Goal: Submit feedback/report problem: Submit feedback/report problem

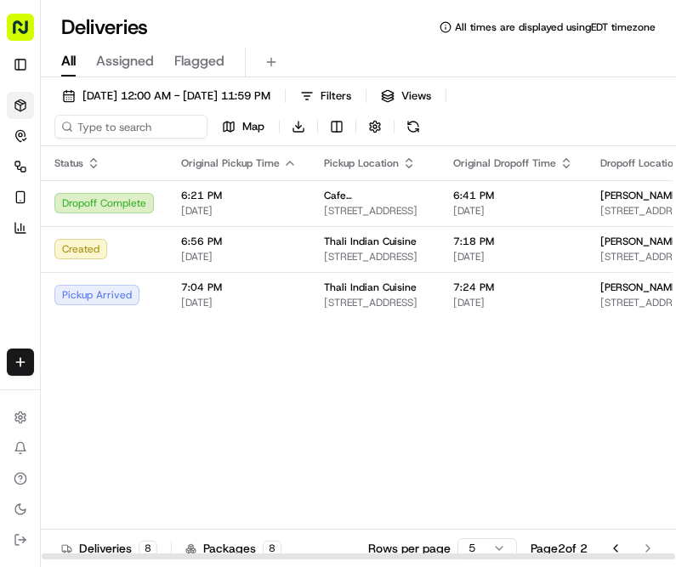
click at [520, 294] on span "7:24 PM" at bounding box center [513, 287] width 120 height 14
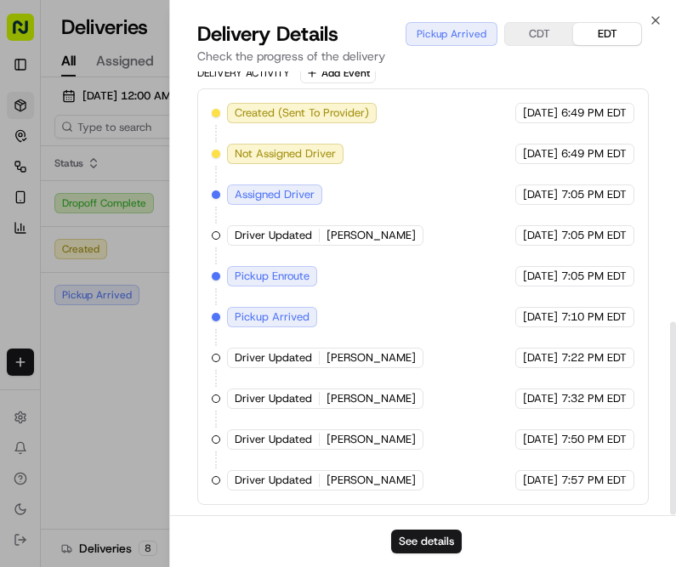
scroll to position [574, 0]
click at [661, 25] on icon "button" at bounding box center [655, 21] width 14 height 14
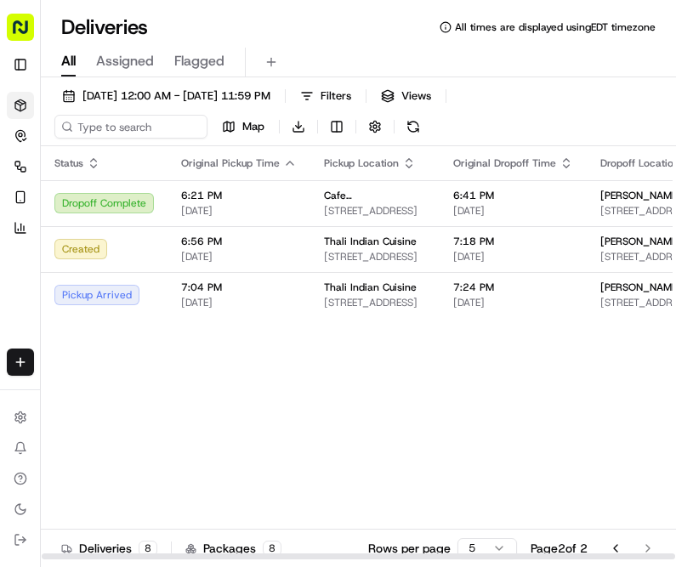
click at [475, 294] on span "7:24 PM" at bounding box center [513, 287] width 120 height 14
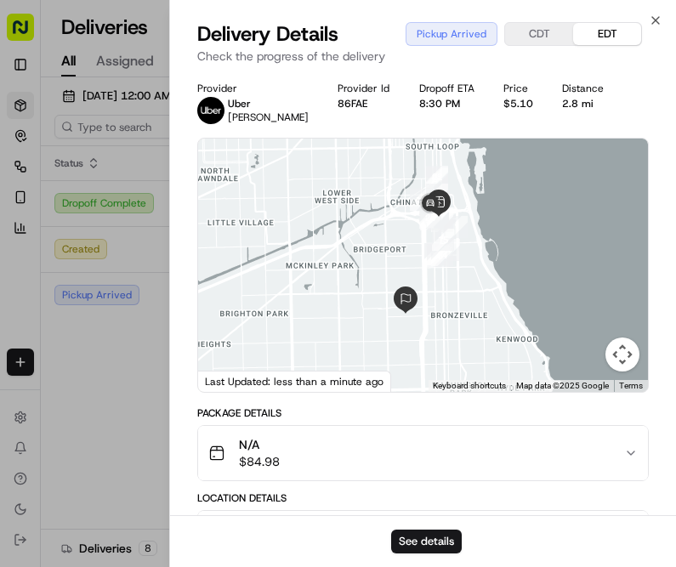
click at [663, 15] on div "Close Delivery Details Pickup Arrived CDT EDT Check the progress of the deliver…" at bounding box center [422, 283] width 506 height 567
click at [652, 19] on icon "button" at bounding box center [655, 21] width 14 height 14
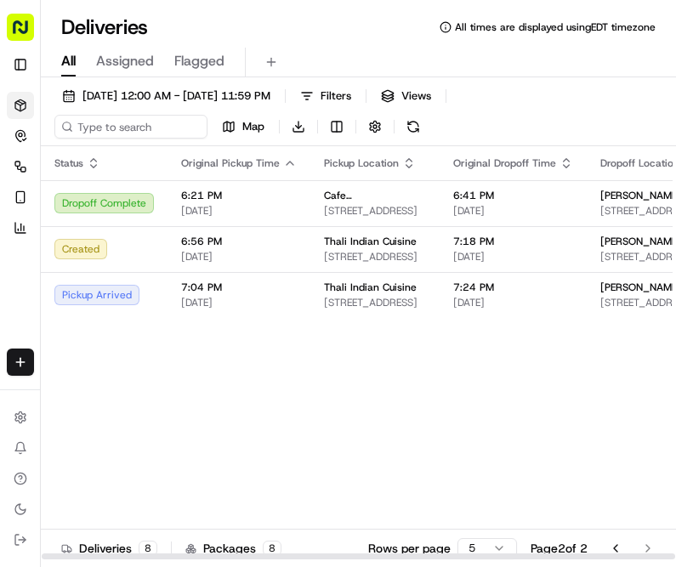
click at [535, 309] on span "[DATE]" at bounding box center [513, 303] width 120 height 14
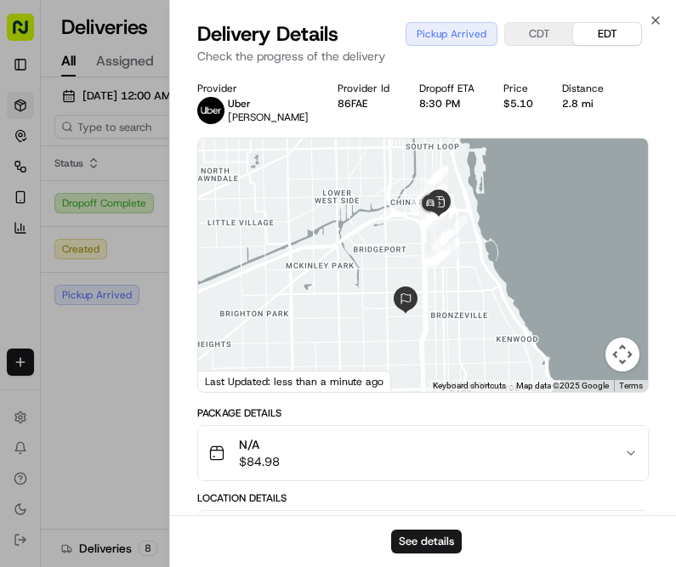
click at [442, 546] on button "See details" at bounding box center [426, 541] width 71 height 24
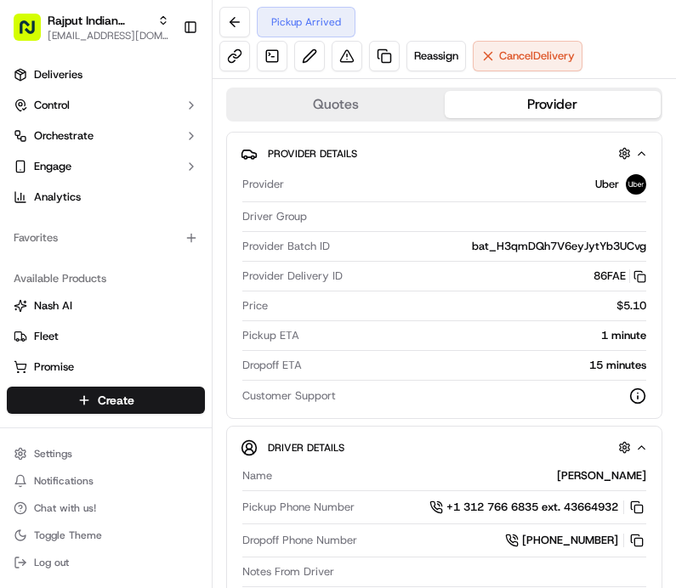
click at [535, 54] on span "Cancel Delivery" at bounding box center [537, 55] width 76 height 15
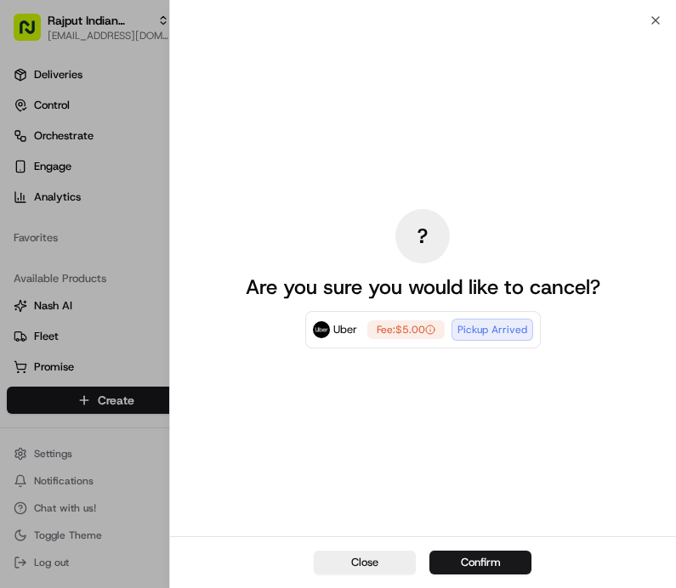
click at [374, 562] on button "Close" at bounding box center [365, 563] width 102 height 24
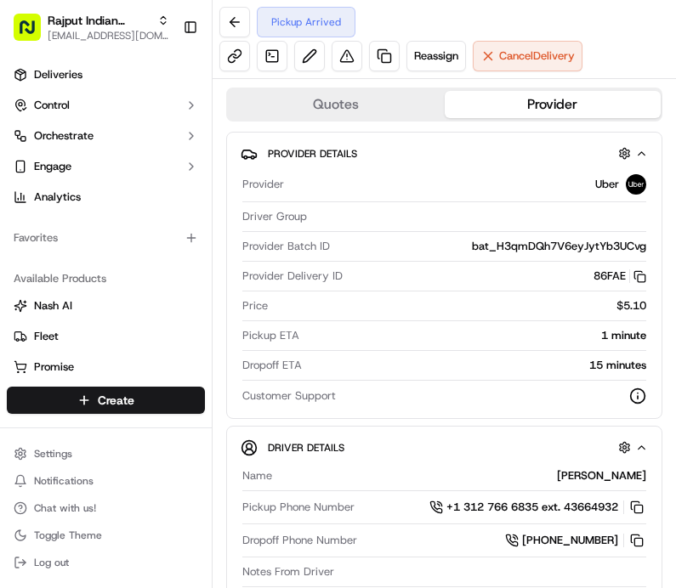
click at [354, 60] on button at bounding box center [346, 56] width 31 height 31
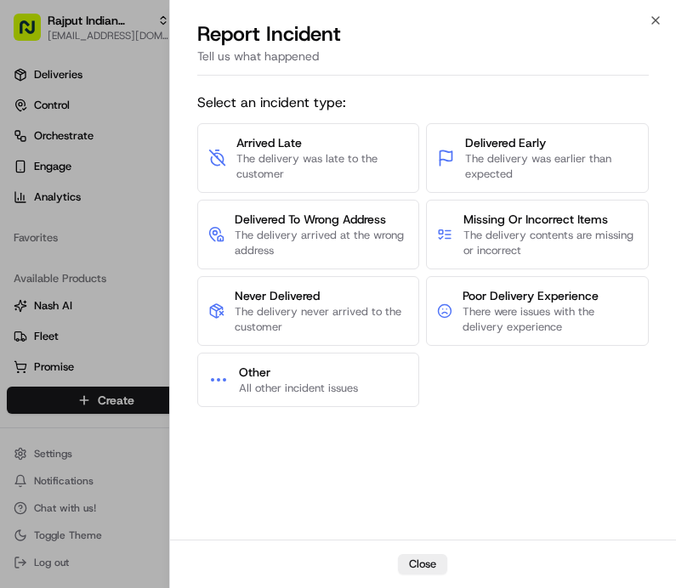
click at [285, 156] on span "The delivery was late to the customer" at bounding box center [322, 166] width 172 height 31
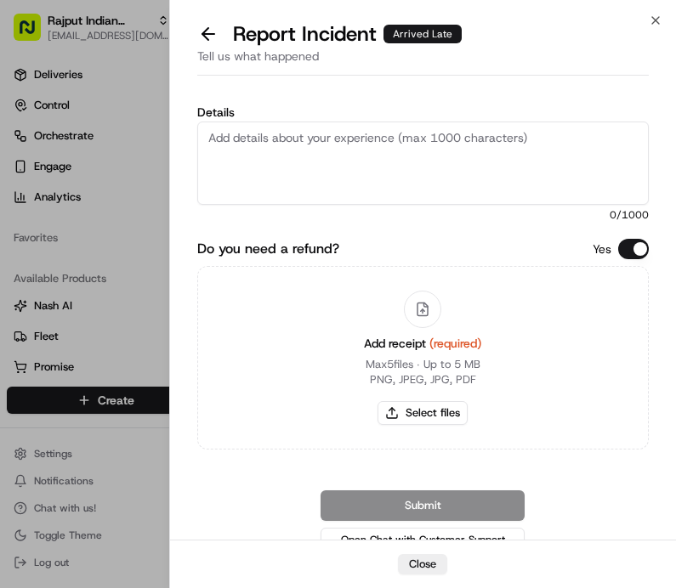
click at [642, 241] on button "Do you need a refund?" at bounding box center [633, 249] width 31 height 20
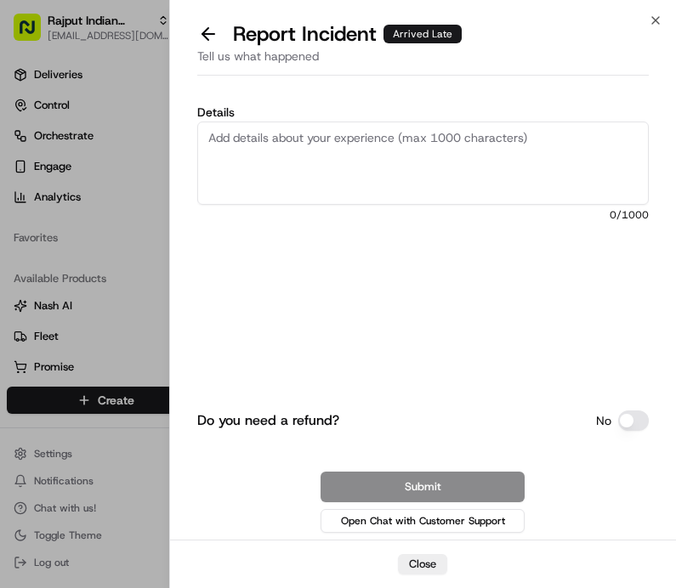
click at [255, 133] on textarea "Details" at bounding box center [422, 163] width 451 height 83
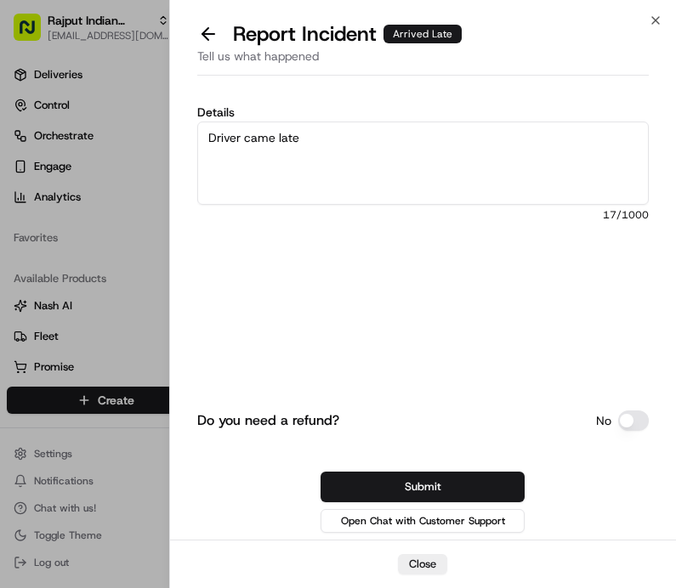
type textarea "Driver came late"
click at [474, 485] on button "Submit" at bounding box center [422, 487] width 204 height 31
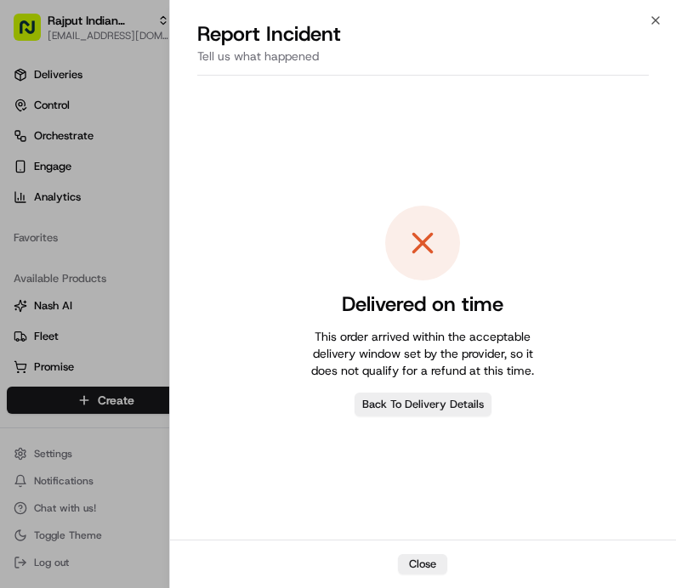
click at [423, 556] on button "Close" at bounding box center [422, 564] width 49 height 20
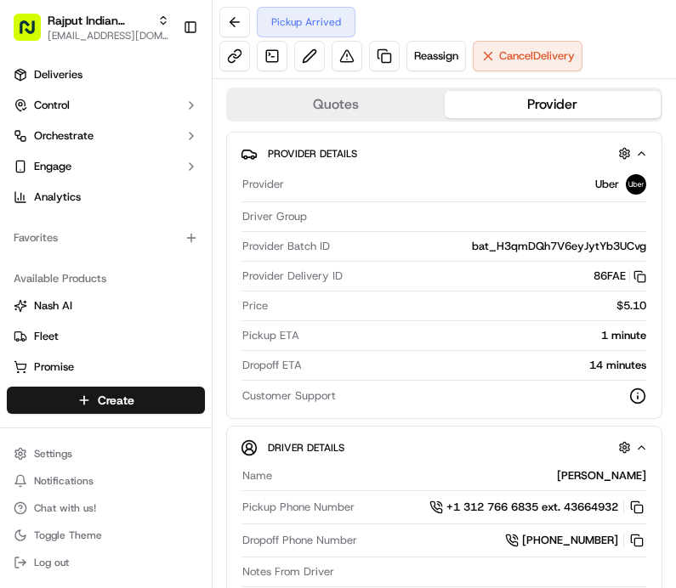
click at [235, 14] on button at bounding box center [234, 22] width 31 height 31
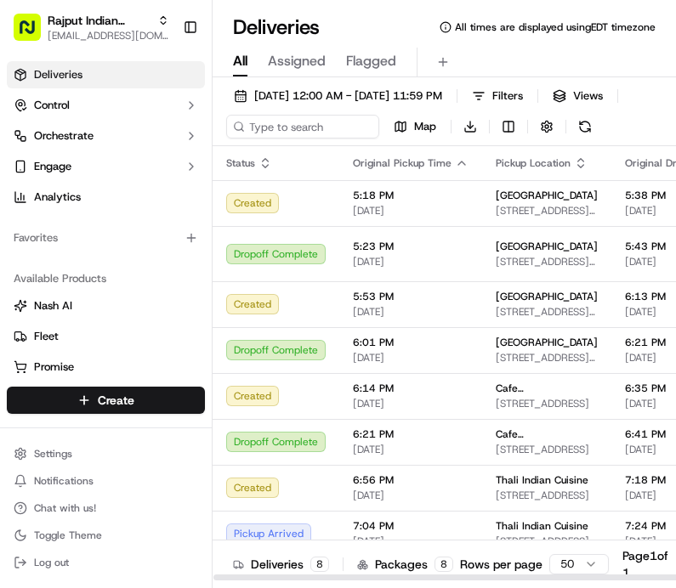
click at [579, 557] on html "Rajput Indian Cuisine grabknock1@gmail.com Toggle Sidebar Deliveries Control Or…" at bounding box center [338, 294] width 676 height 588
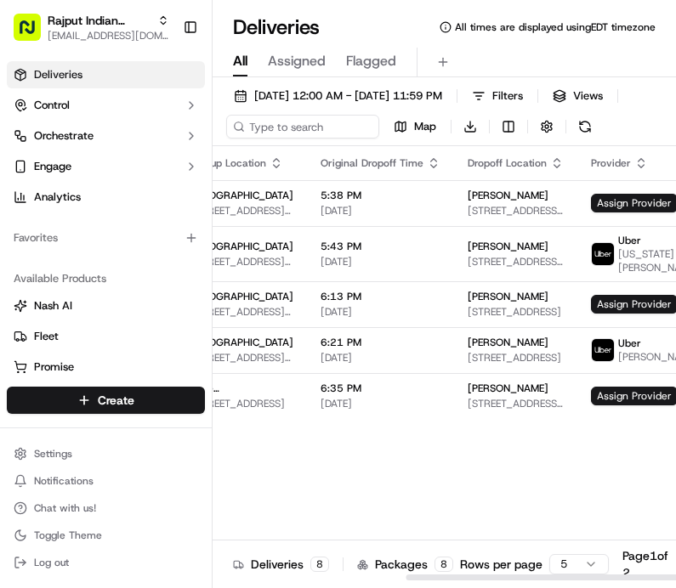
scroll to position [0, 304]
click at [173, 25] on button "Rajput Indian Cuisine grabknock1@gmail.com" at bounding box center [91, 27] width 169 height 41
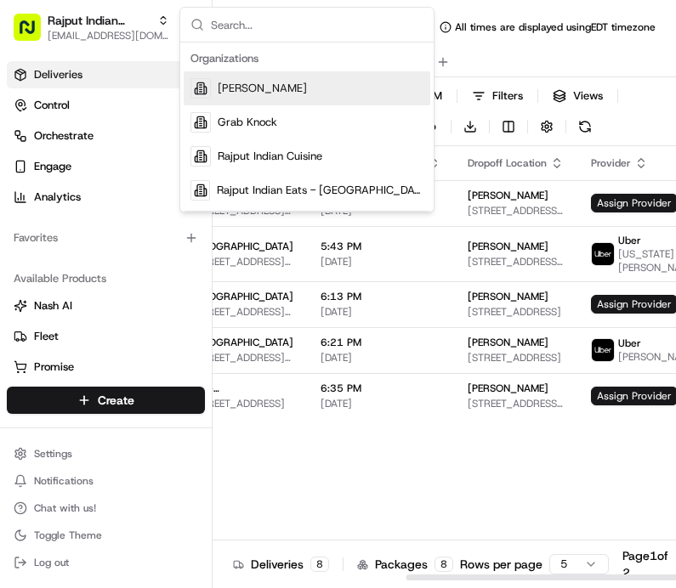
click at [333, 468] on div "Status Original Pickup Time Pickup Location Original Dropoff Time Dropoff Locat…" at bounding box center [341, 363] width 867 height 435
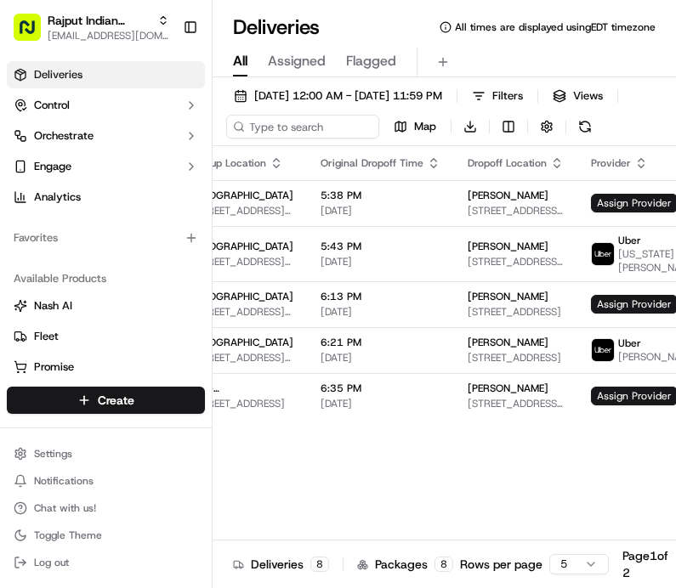
click at [195, 20] on button "Toggle Sidebar" at bounding box center [190, 27] width 29 height 29
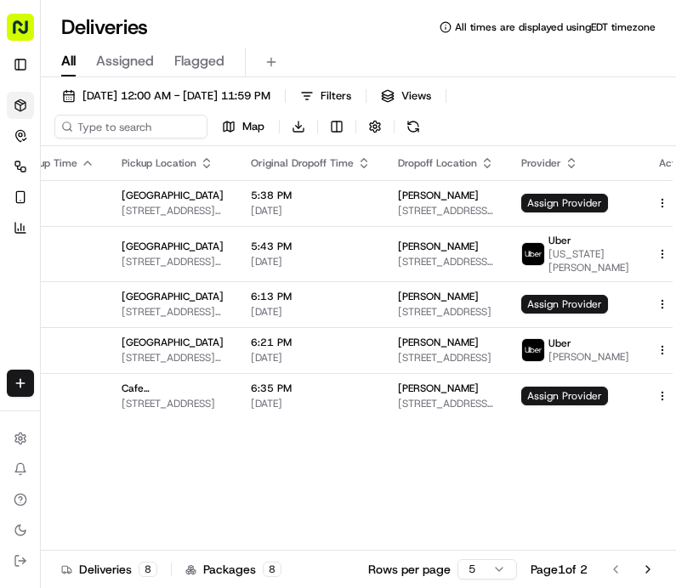
scroll to position [0, 192]
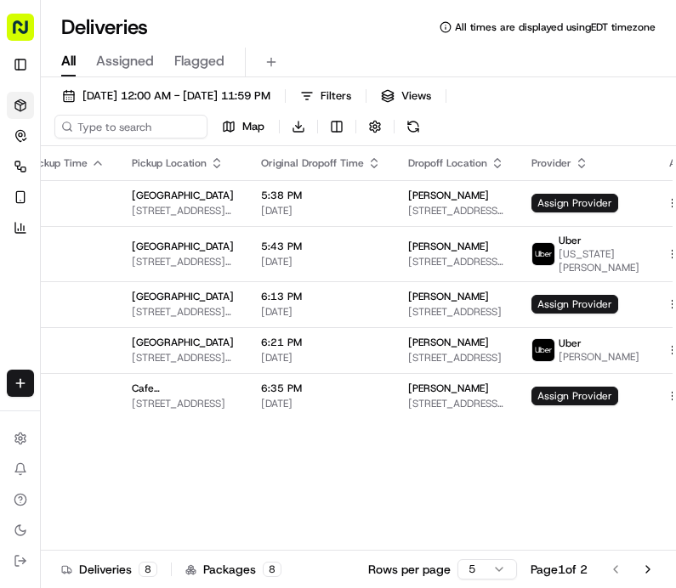
click at [647, 561] on button "Go to next page" at bounding box center [647, 569] width 29 height 24
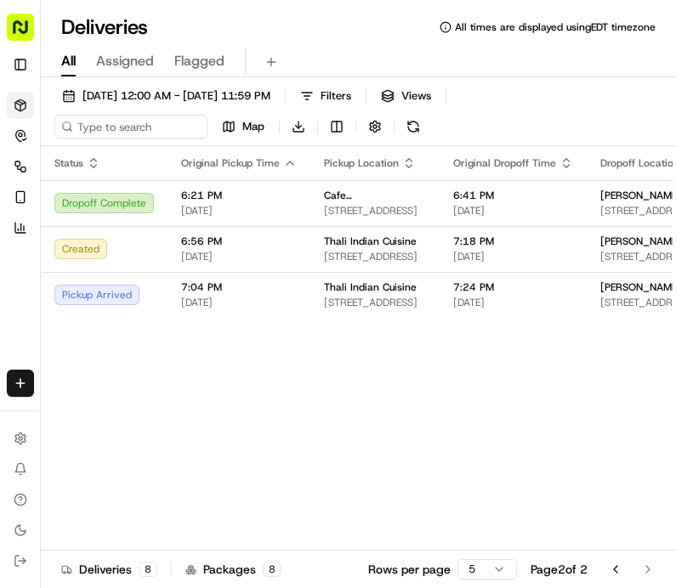
click at [439, 308] on td "7:24 PM [DATE]" at bounding box center [512, 295] width 147 height 46
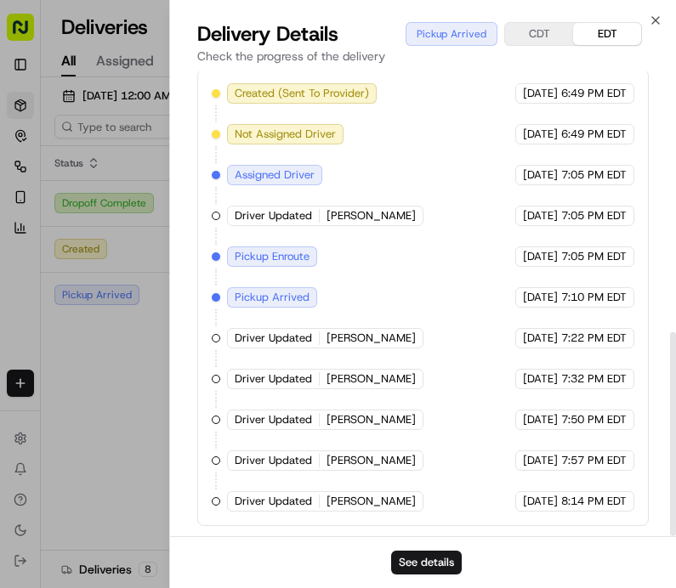
scroll to position [594, 0]
